Goal: Task Accomplishment & Management: Use online tool/utility

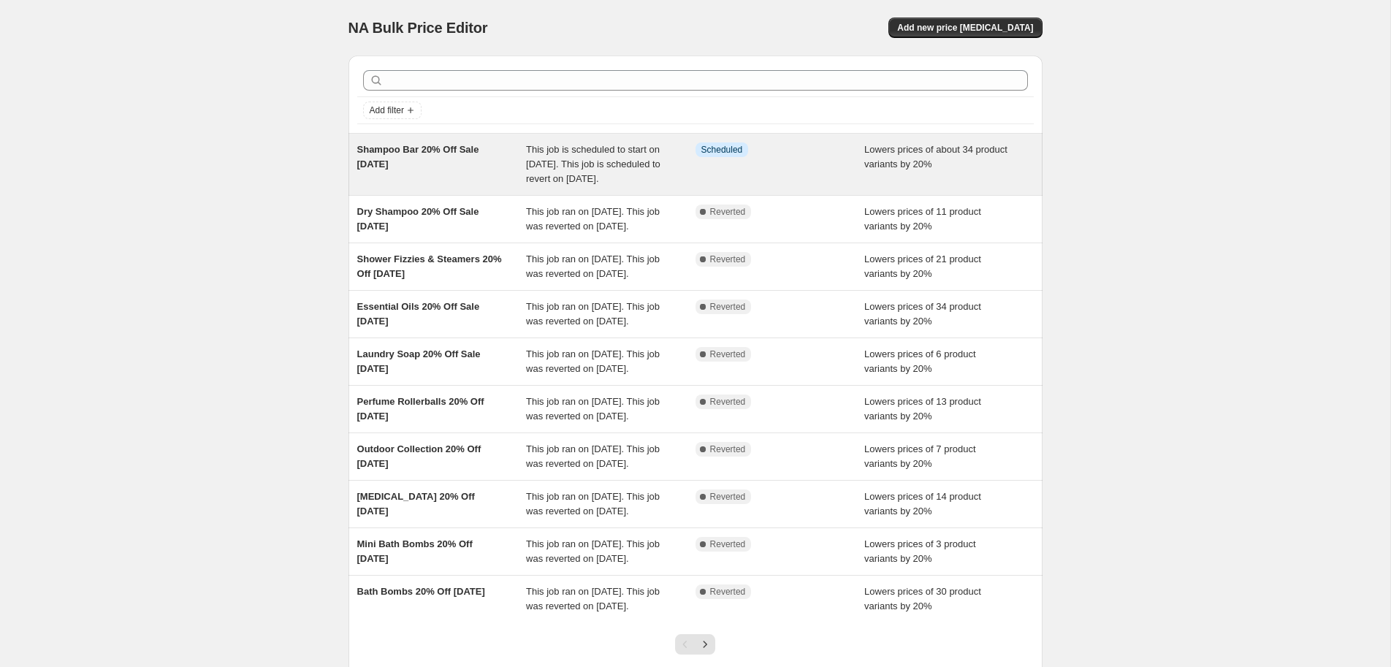
click at [467, 156] on div "Shampoo Bar 20% Off Sale [DATE]" at bounding box center [442, 164] width 170 height 44
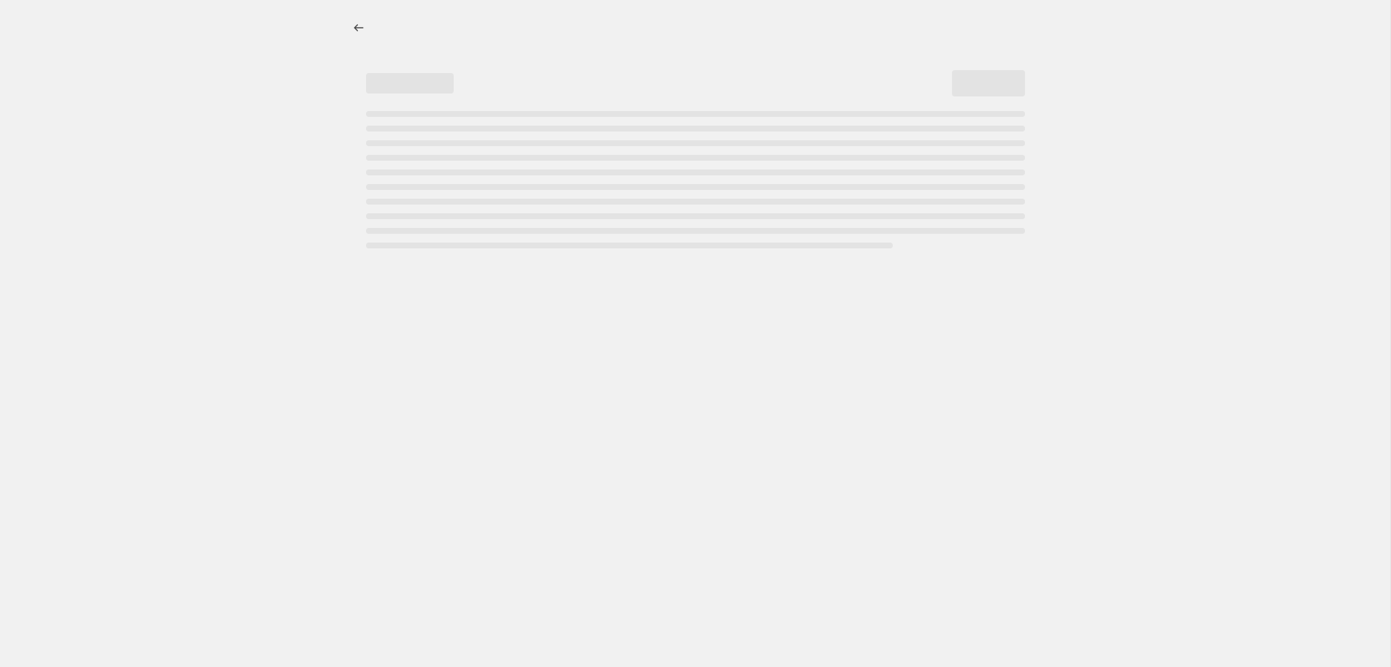
select select "percentage"
select select "not_equal"
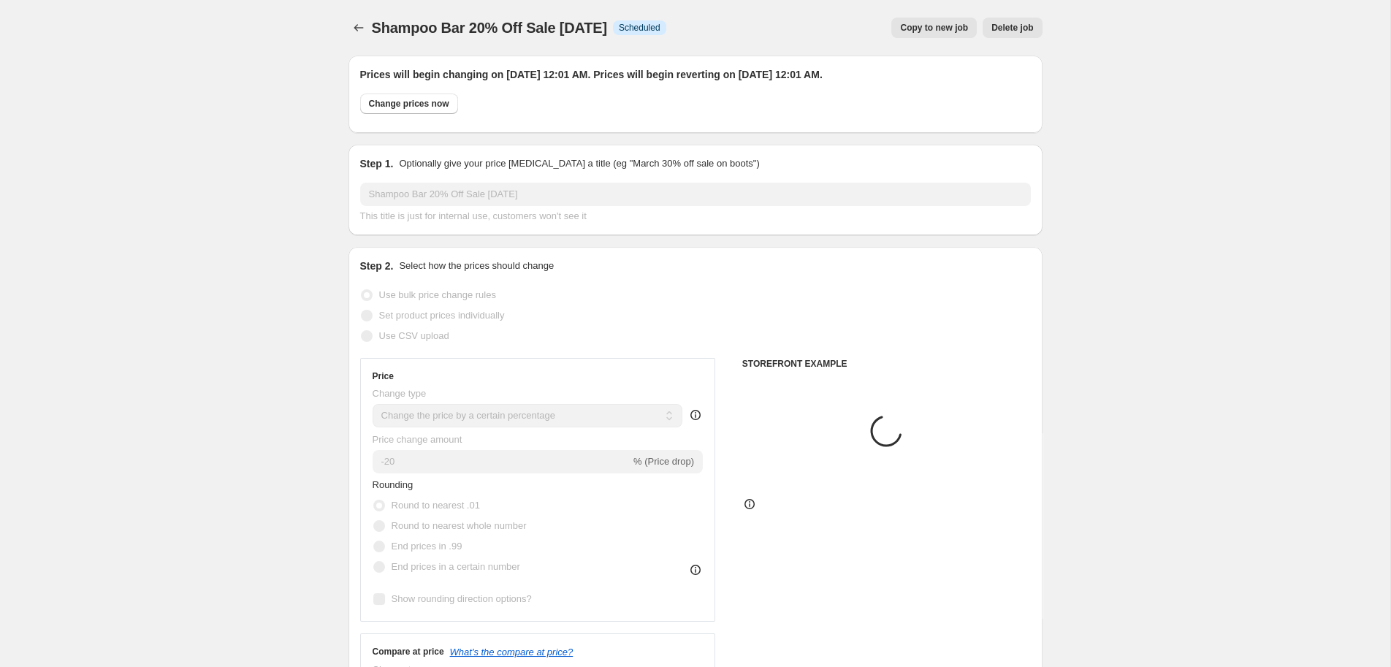
select select "collection"
select select "product"
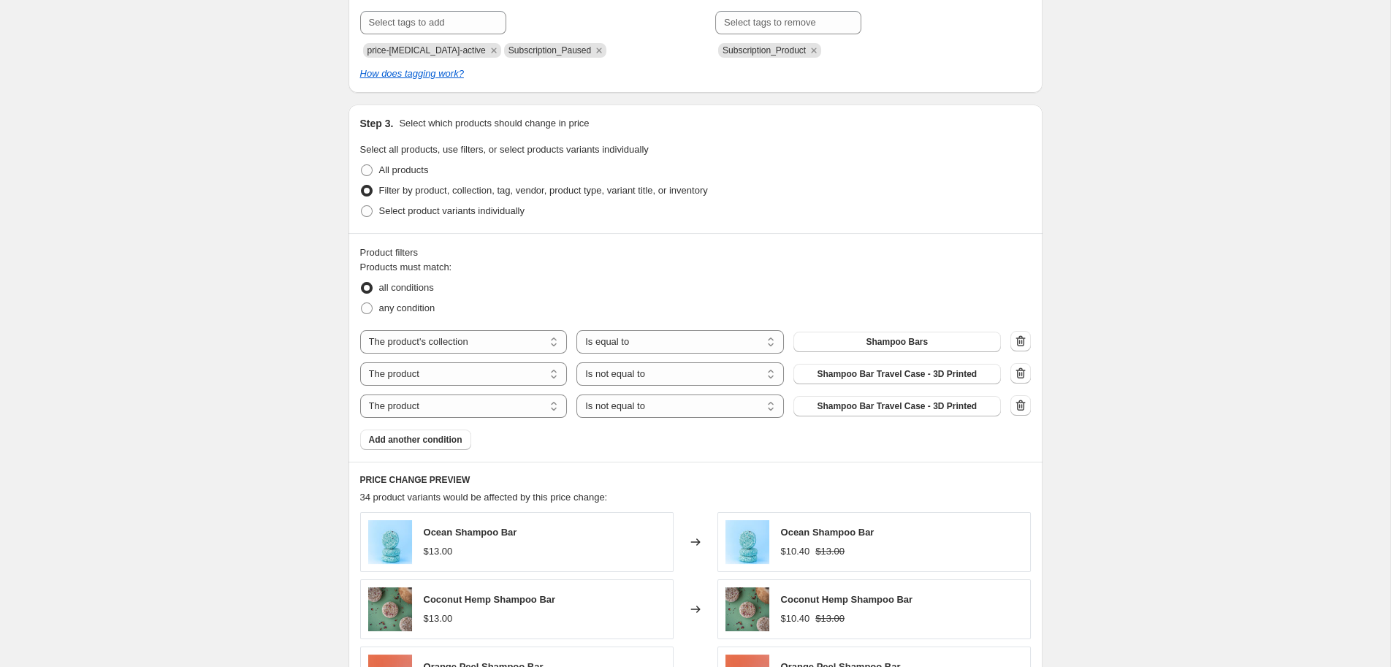
scroll to position [783, 0]
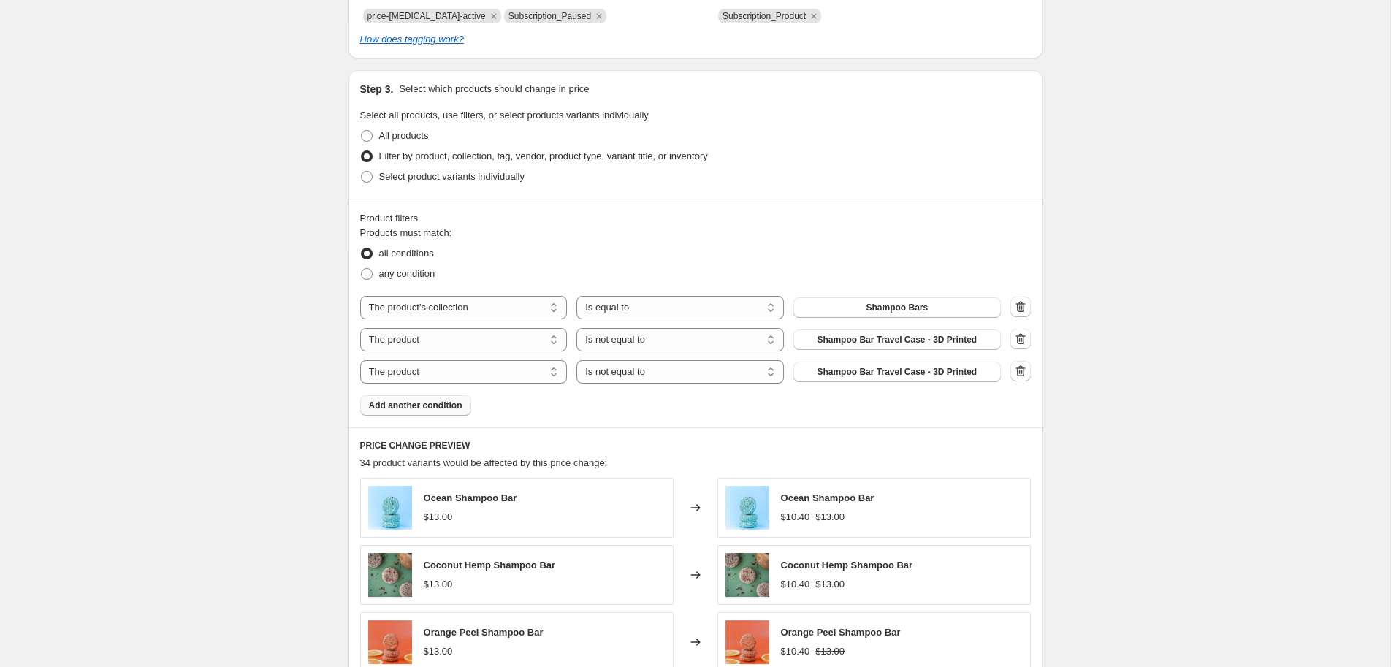
click at [422, 406] on span "Add another condition" at bounding box center [416, 406] width 94 height 12
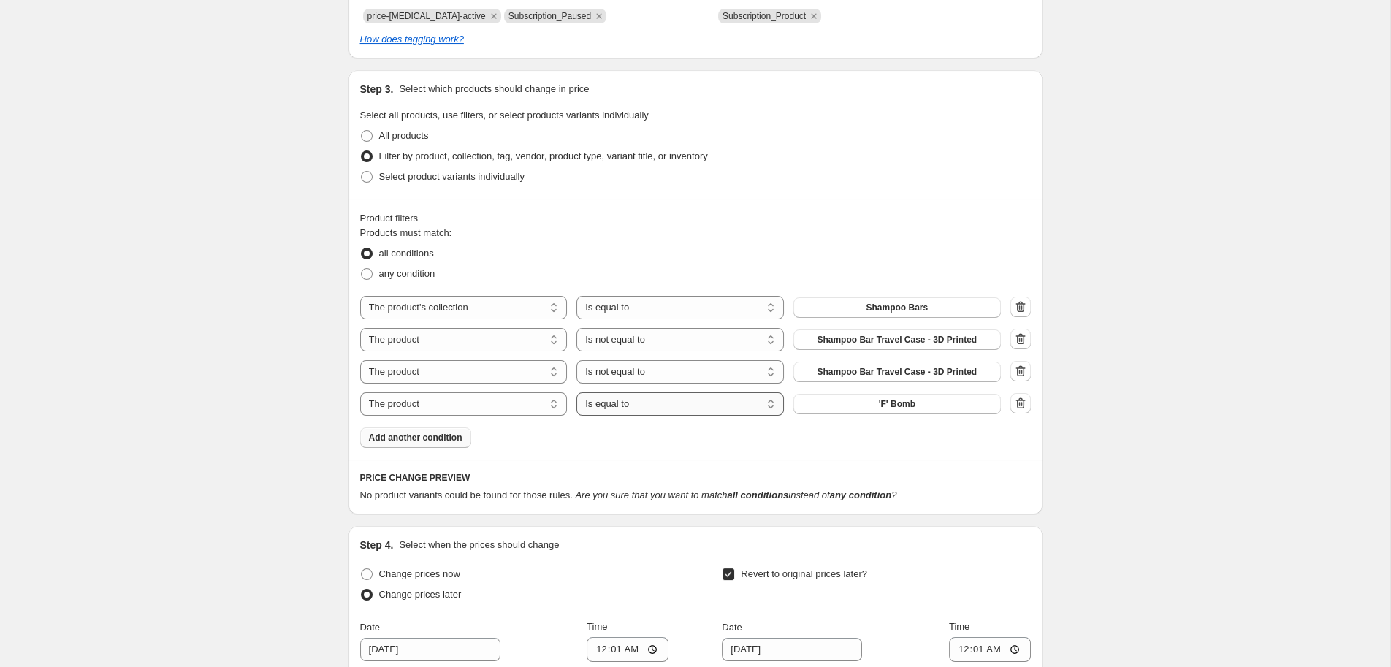
click at [577, 392] on select "Is equal to Is not equal to" at bounding box center [681, 403] width 208 height 23
select select "not_equal"
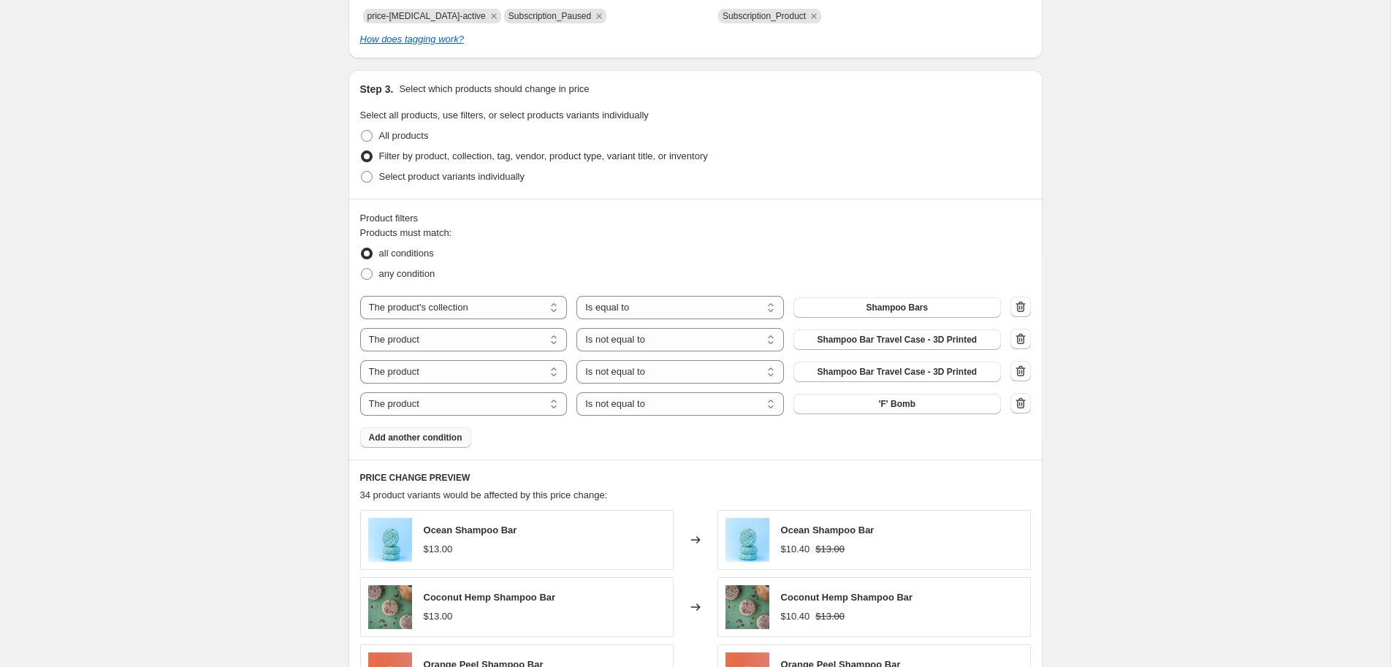
click at [911, 407] on span "'F' Bomb" at bounding box center [897, 404] width 37 height 12
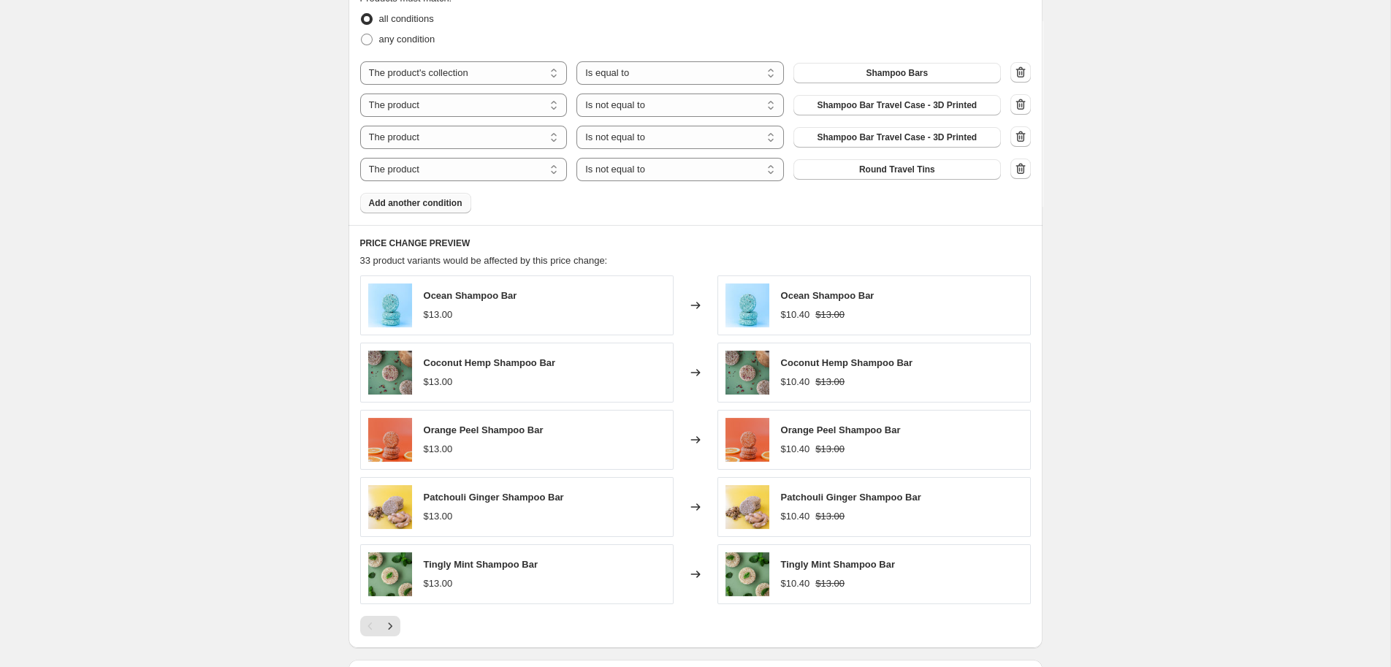
scroll to position [1096, 0]
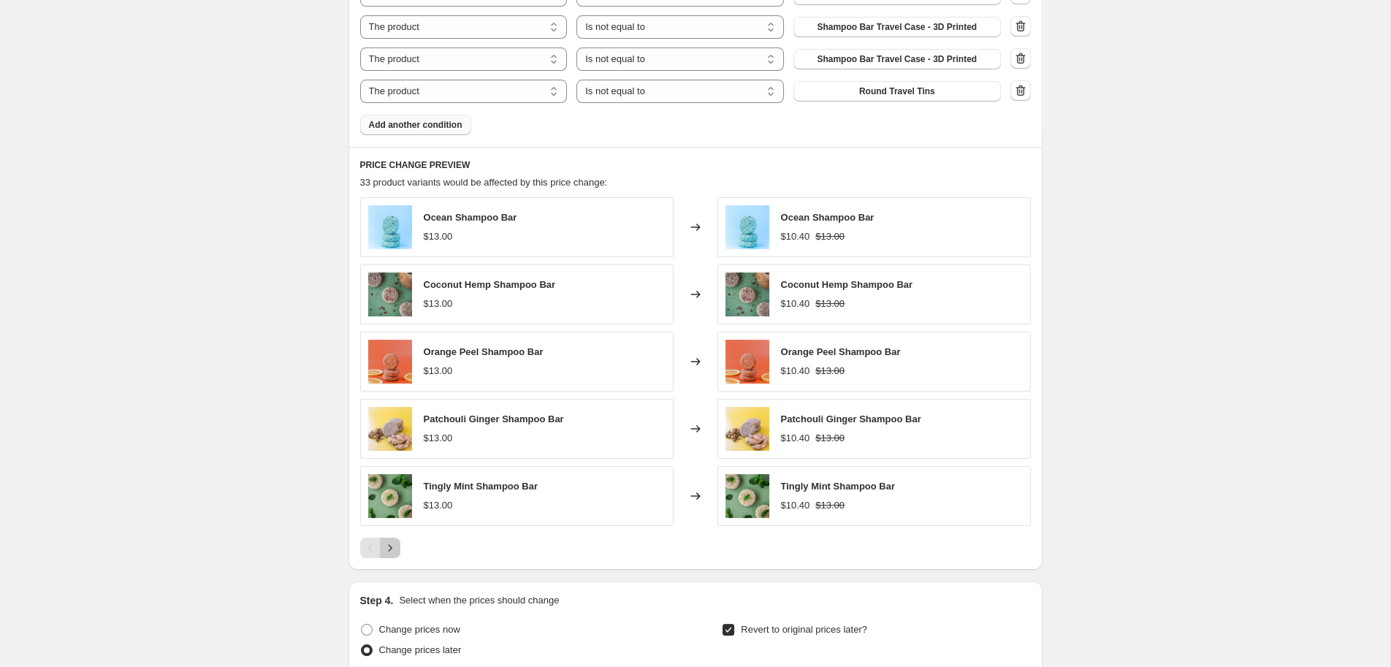
click at [397, 552] on icon "Next" at bounding box center [390, 548] width 15 height 15
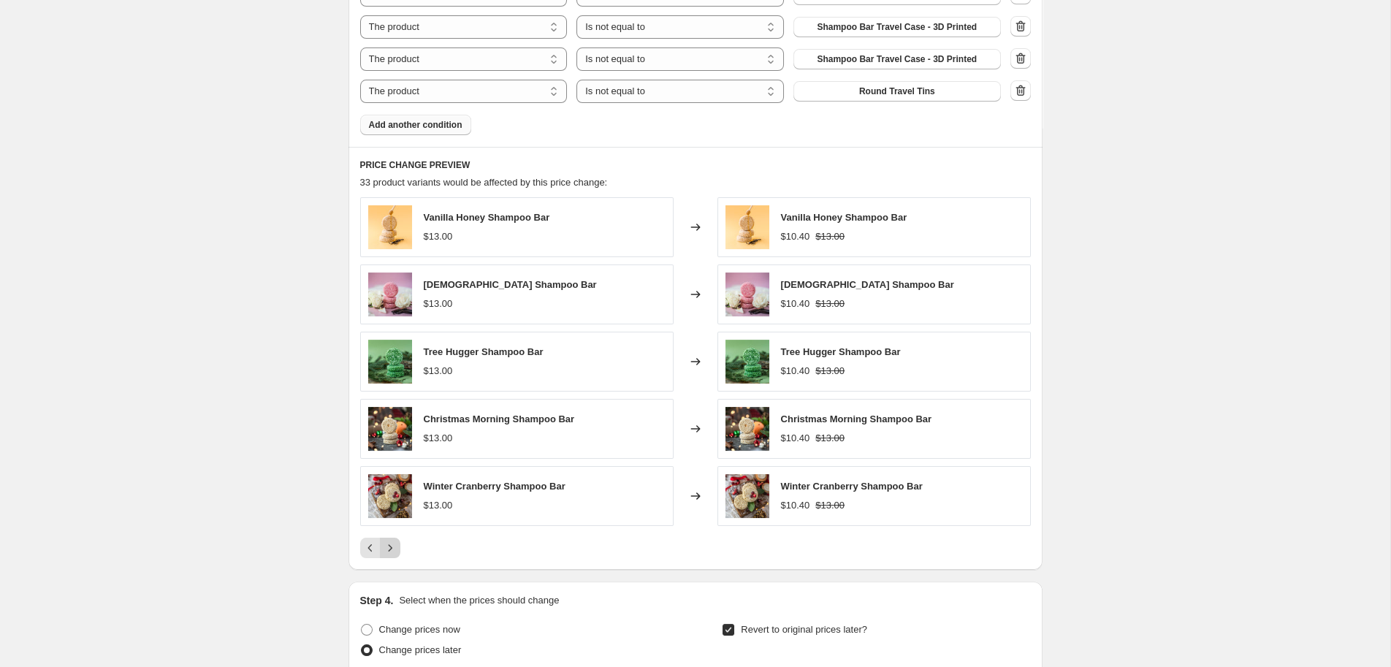
click at [394, 552] on icon "Next" at bounding box center [390, 548] width 15 height 15
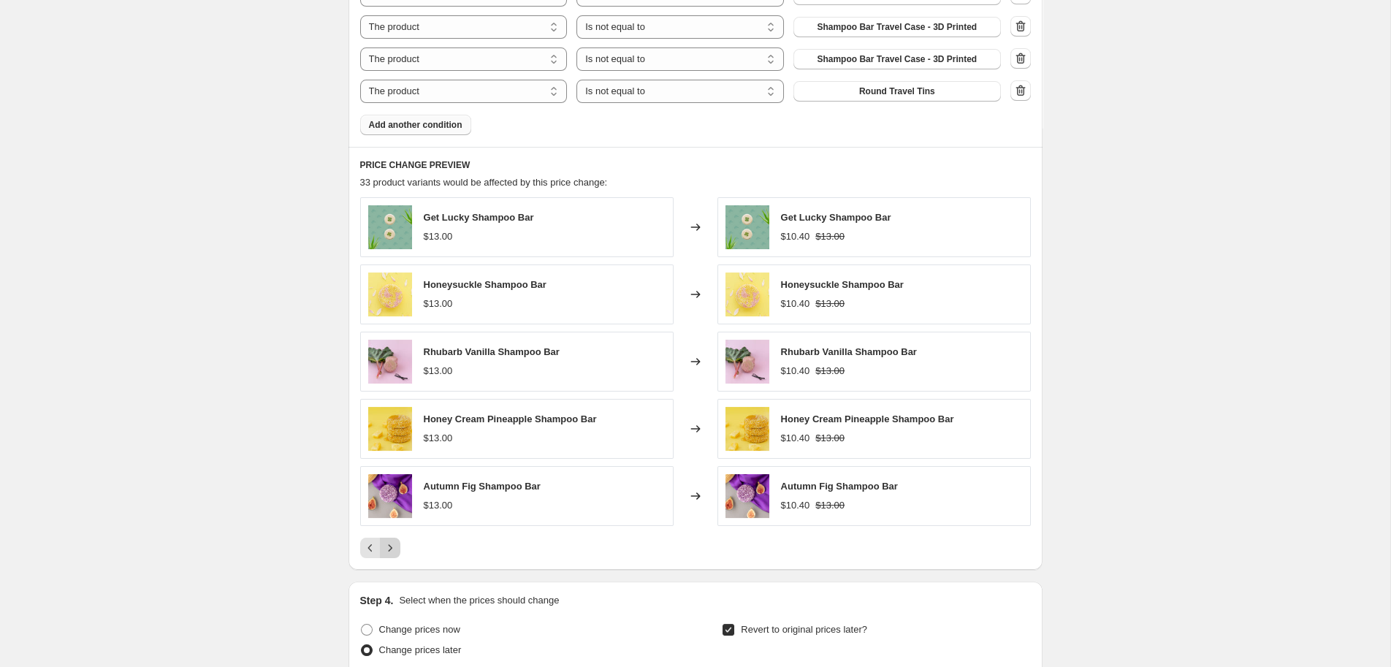
click at [394, 552] on icon "Next" at bounding box center [390, 548] width 15 height 15
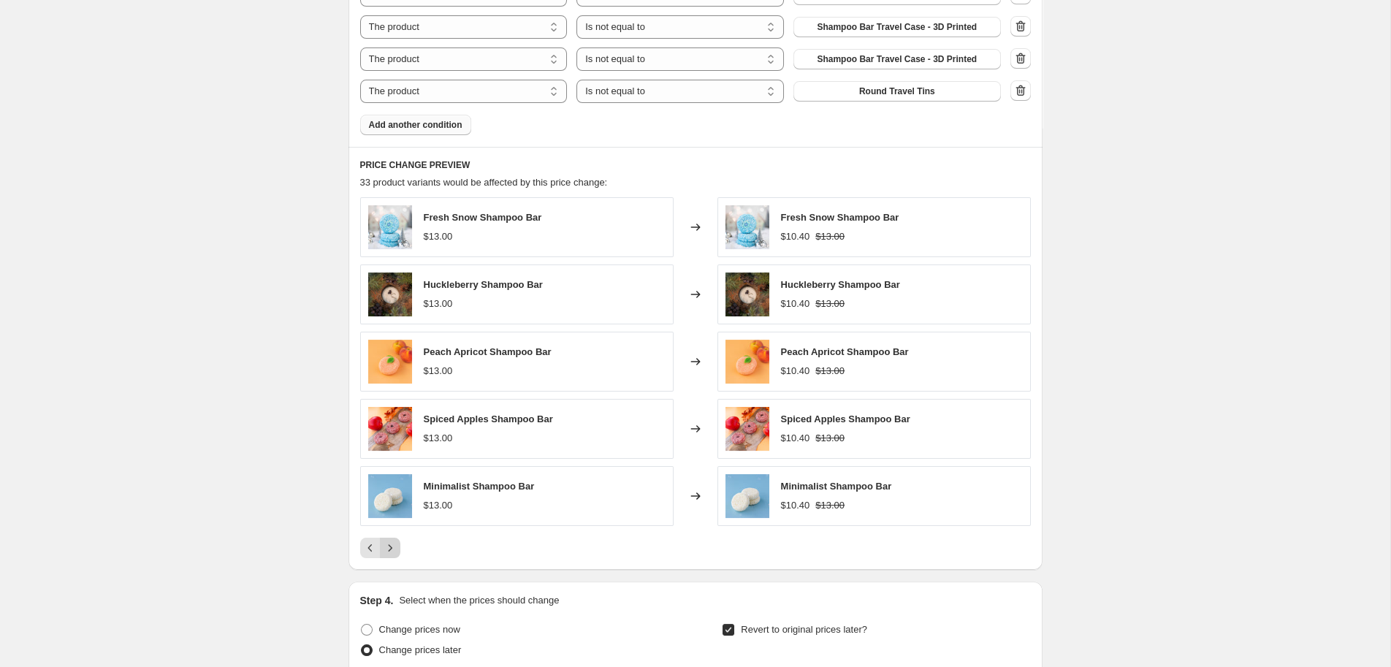
click at [393, 552] on icon "Next" at bounding box center [390, 548] width 15 height 15
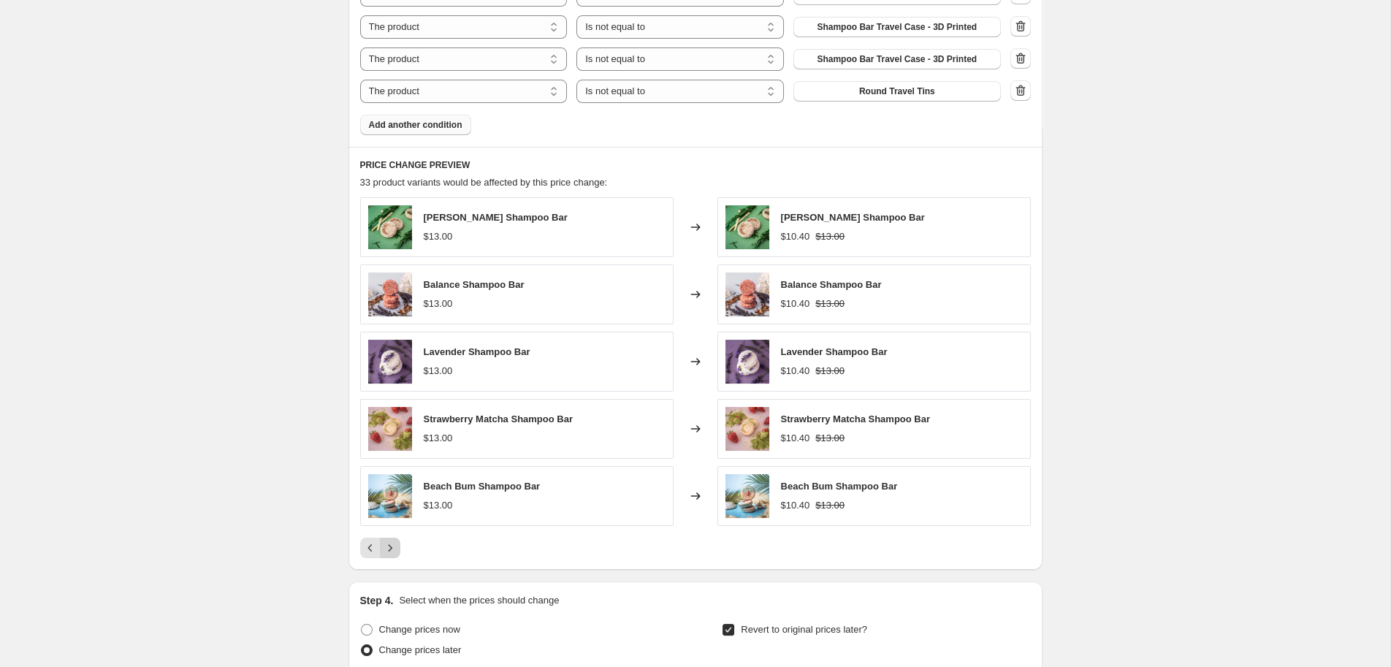
click at [393, 552] on icon "Next" at bounding box center [390, 548] width 15 height 15
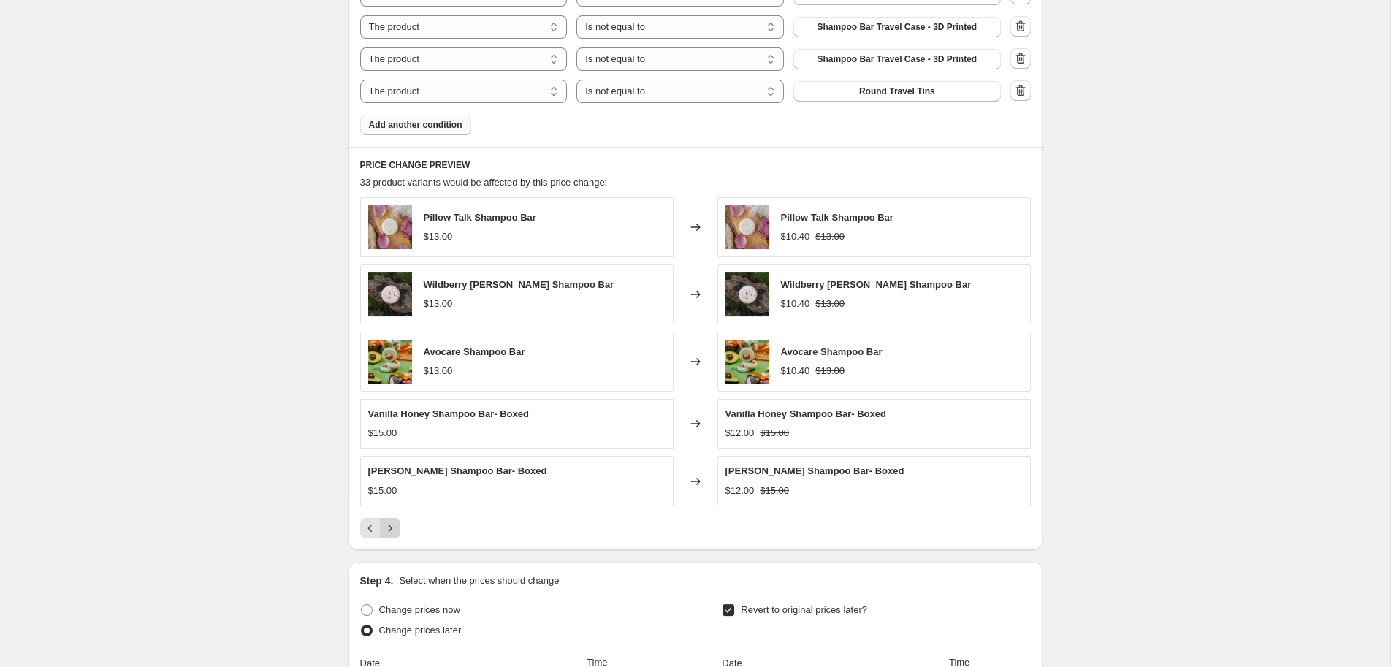
click at [393, 550] on div "PRICE CHANGE PREVIEW 33 product variants would be affected by this price change…" at bounding box center [696, 348] width 694 height 403
click at [392, 529] on icon "Next" at bounding box center [390, 528] width 15 height 15
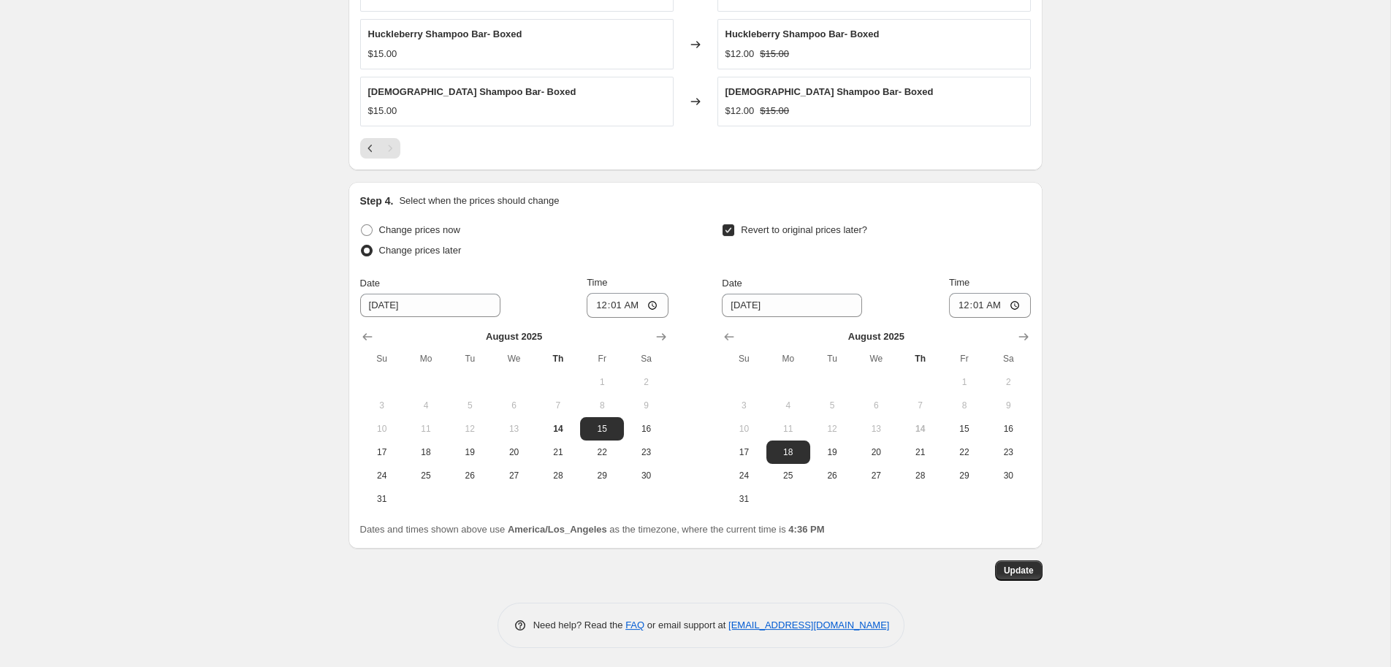
scroll to position [1334, 0]
click at [1019, 566] on span "Update" at bounding box center [1019, 568] width 30 height 12
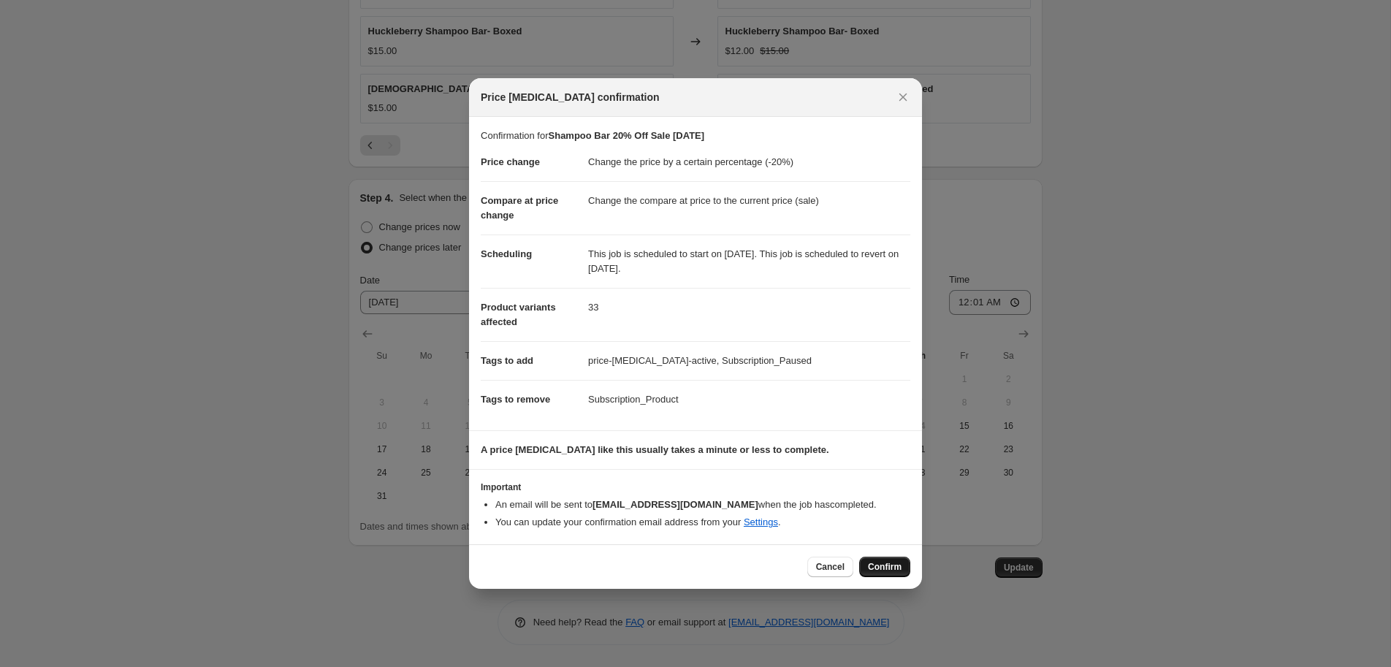
click at [891, 569] on span "Confirm" at bounding box center [885, 567] width 34 height 12
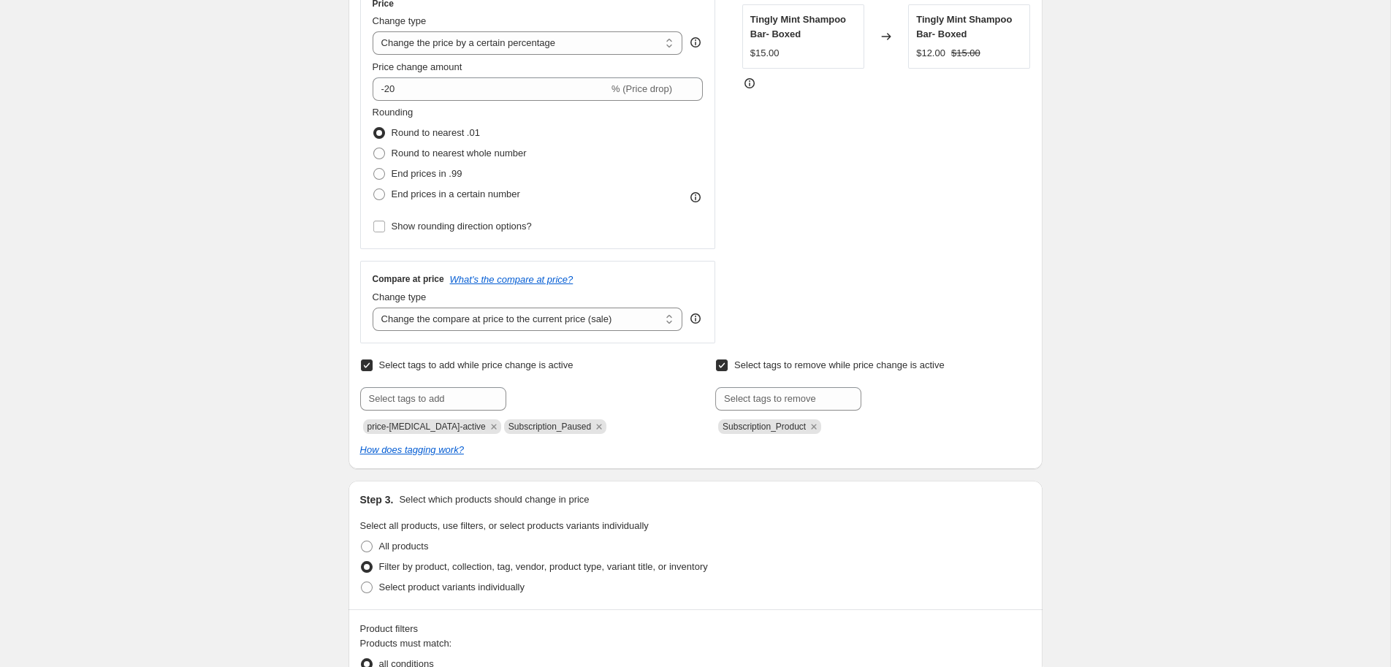
scroll to position [0, 0]
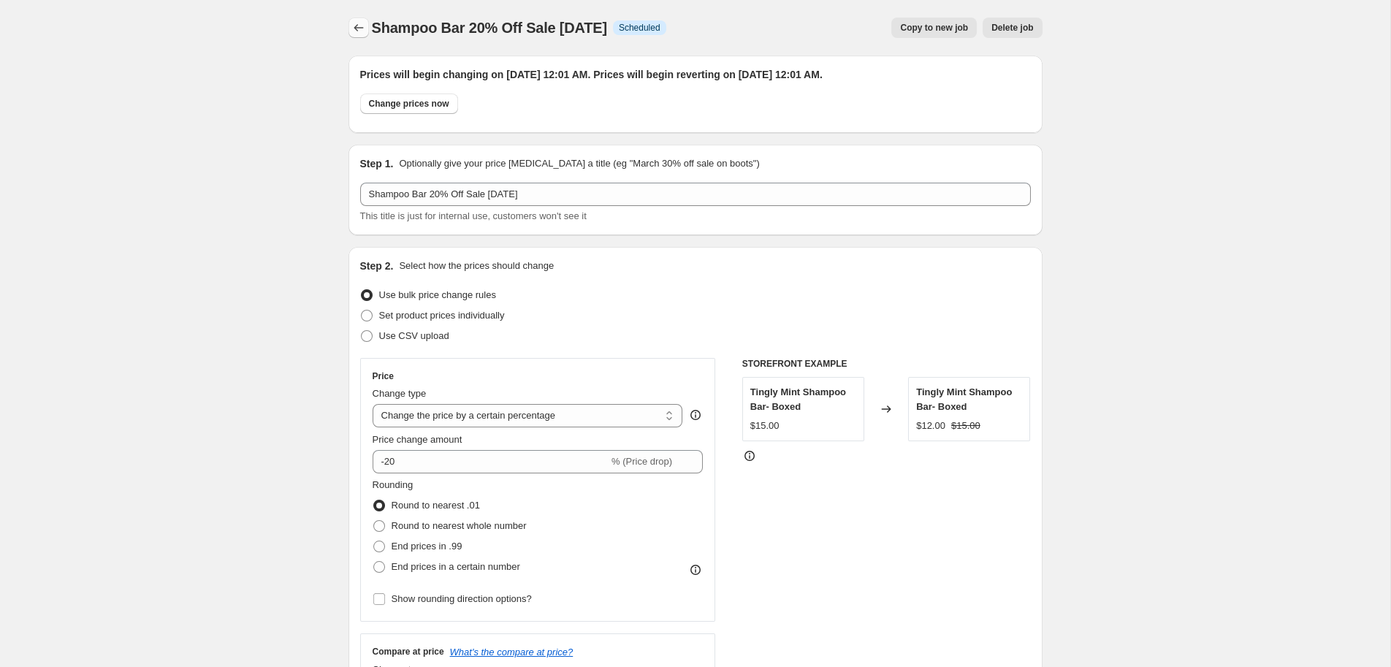
click at [357, 28] on icon "Price change jobs" at bounding box center [358, 27] width 15 height 15
